Goal: Find specific page/section: Find specific page/section

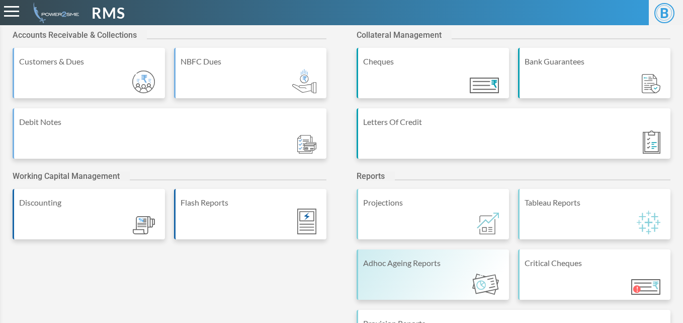
click at [421, 275] on div "Adhoc Ageing Reports" at bounding box center [433, 274] width 152 height 50
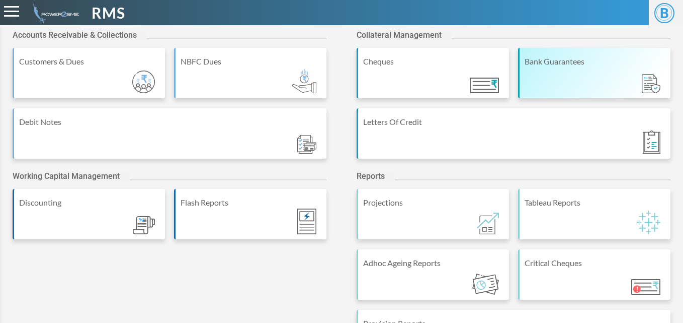
click at [605, 84] on div "Bank Guarantees" at bounding box center [594, 73] width 152 height 50
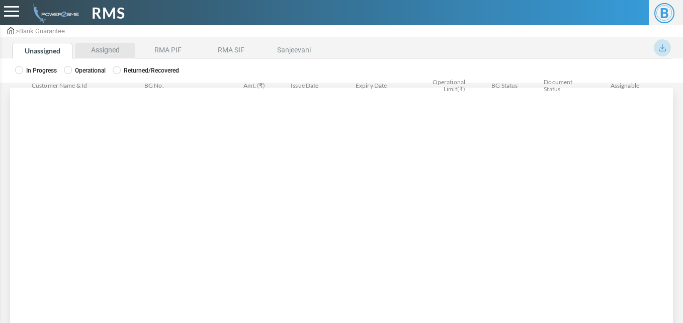
click at [101, 50] on li "Assigned" at bounding box center [105, 51] width 60 height 16
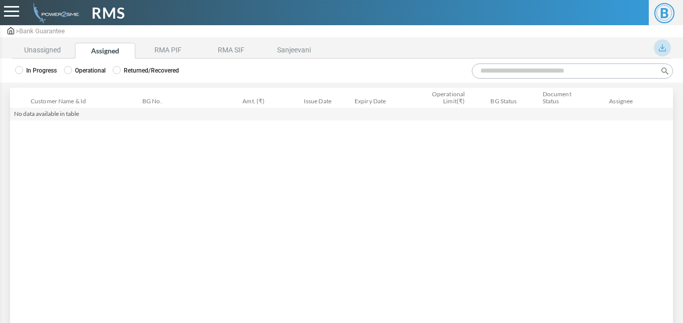
click at [66, 73] on icon at bounding box center [68, 70] width 8 height 8
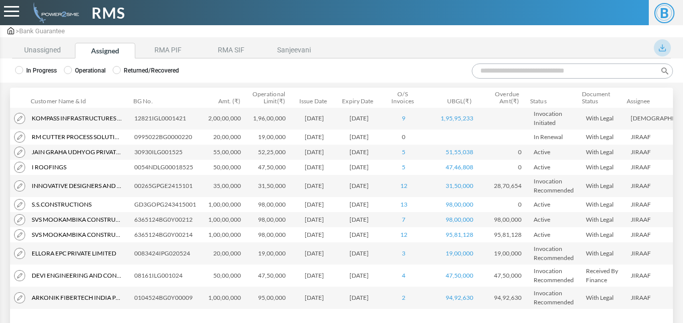
click at [511, 65] on input "Search:" at bounding box center [572, 70] width 201 height 15
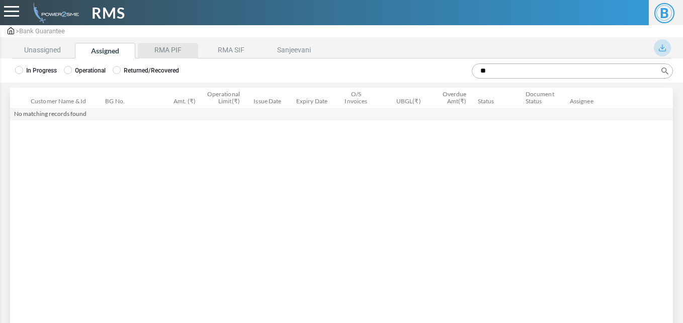
type input "**"
click at [166, 45] on li "RMA PIF" at bounding box center [168, 51] width 60 height 16
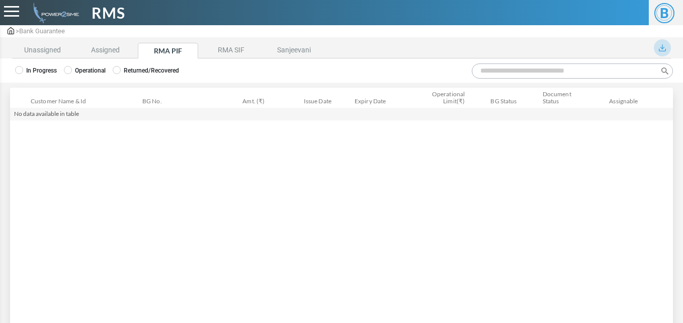
click at [98, 71] on label "Operational" at bounding box center [85, 70] width 42 height 9
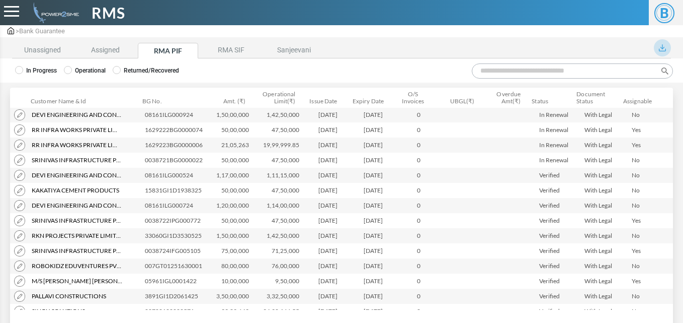
click at [536, 72] on input "Search:" at bounding box center [572, 70] width 201 height 15
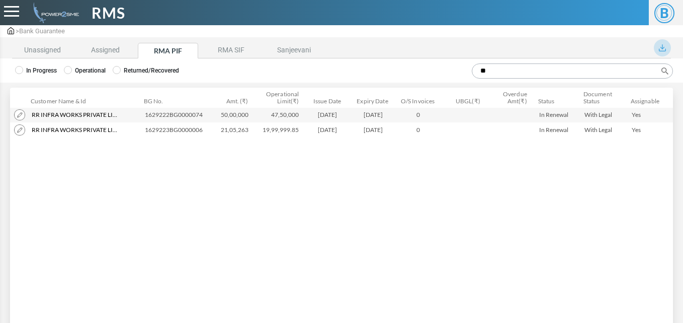
type input "**"
drag, startPoint x: 144, startPoint y: 118, endPoint x: 204, endPoint y: 118, distance: 59.9
click at [204, 118] on td "1629222BG0000074" at bounding box center [176, 114] width 70 height 15
copy td "1629222BG0000074"
drag, startPoint x: 32, startPoint y: 116, endPoint x: 388, endPoint y: 115, distance: 356.3
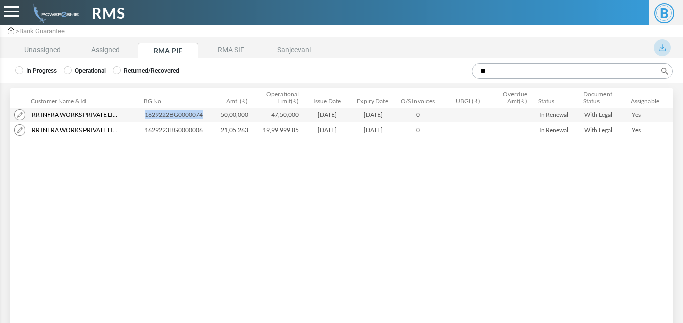
click at [388, 115] on tr "Rr Infra Works Private Limited Rr Infra Works Private Limited ACC1786723 Rr Inf…" at bounding box center [341, 114] width 663 height 15
copy tr "Rr Infra Works Private Limited Rr Infra Works Private Limited ACC1786723 Rr Inf…"
drag, startPoint x: 32, startPoint y: 133, endPoint x: 388, endPoint y: 133, distance: 355.8
click at [388, 133] on tr "Rr Infra Works Private Limited Rr Infra Works Private Limited ACC1786723 Rr Inf…" at bounding box center [341, 129] width 663 height 15
copy tr "Rr Infra Works Private Limited Rr Infra Works Private Limited ACC1786723 Rr Inf…"
